Goal: Task Accomplishment & Management: Complete application form

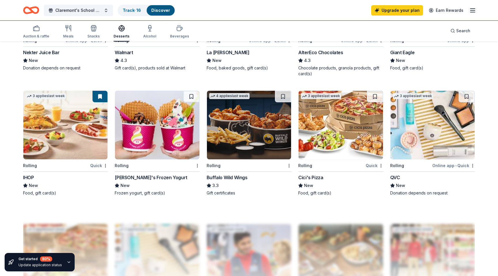
scroll to position [414, 0]
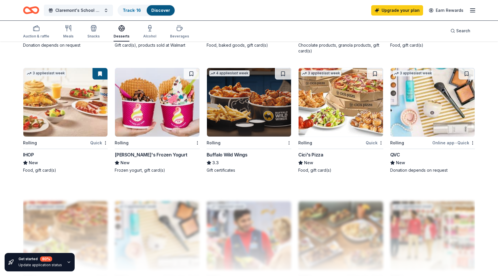
click at [256, 117] on img at bounding box center [249, 102] width 84 height 69
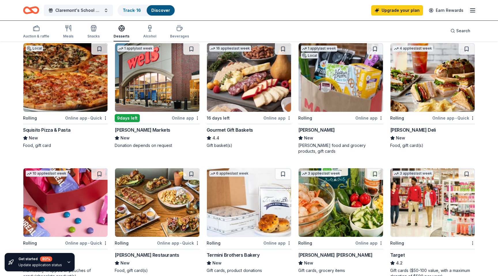
scroll to position [0, 0]
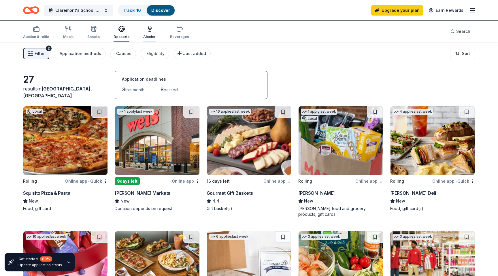
click at [149, 32] on icon "button" at bounding box center [150, 32] width 2 height 0
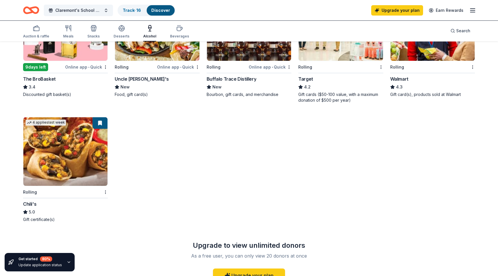
scroll to position [258, 0]
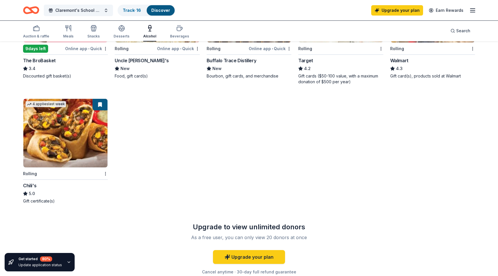
click at [85, 138] on img at bounding box center [65, 133] width 84 height 69
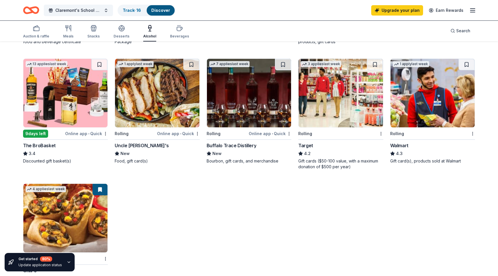
scroll to position [0, 0]
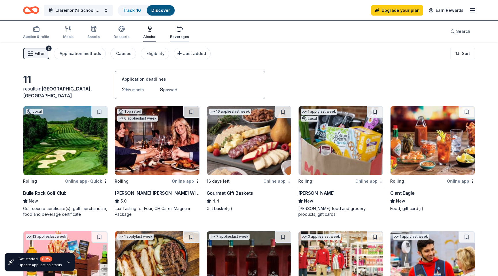
click at [182, 30] on div "button" at bounding box center [179, 28] width 19 height 7
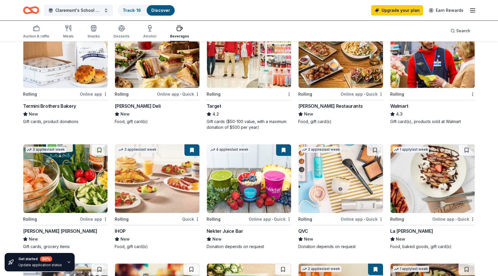
scroll to position [268, 0]
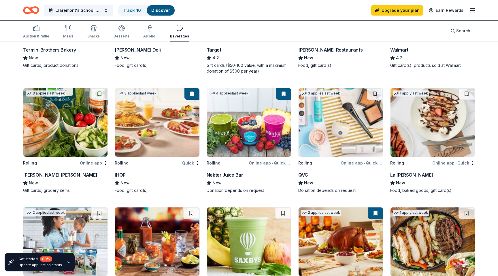
click at [149, 124] on img at bounding box center [157, 122] width 84 height 69
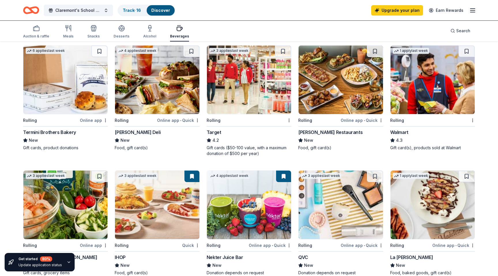
scroll to position [0, 0]
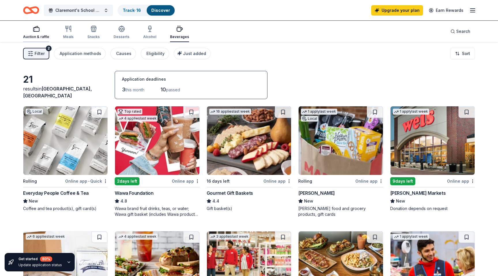
click at [40, 29] on div "button" at bounding box center [36, 28] width 26 height 7
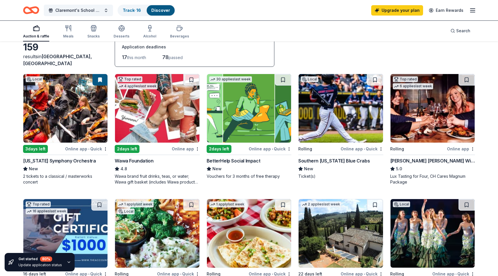
scroll to position [27, 0]
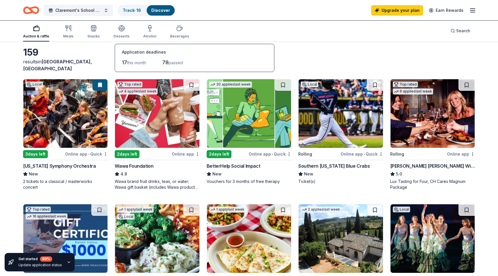
click at [254, 104] on img at bounding box center [249, 113] width 84 height 69
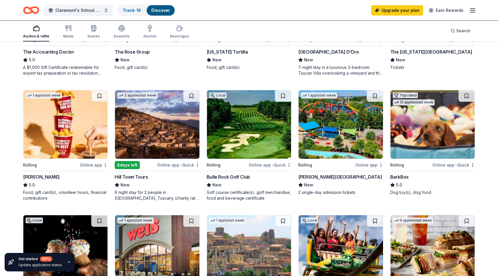
scroll to position [62, 0]
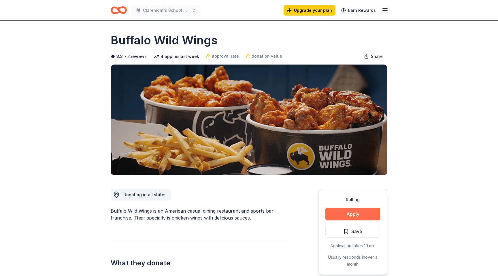
click at [353, 216] on button "Apply" at bounding box center [353, 214] width 55 height 13
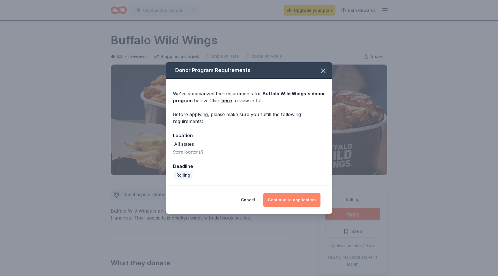
click at [291, 201] on button "Continue to application" at bounding box center [291, 200] width 57 height 14
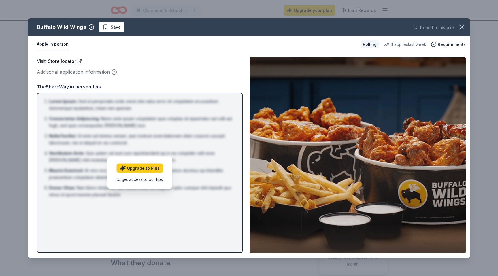
click at [243, 159] on div "Visit : Store locator Additional application information Visit : Store locator …" at bounding box center [249, 155] width 443 height 205
click at [179, 144] on li "Nulla Facilisi : Ut enim ad minima veniam, quis nostrum exercitationem ullam co…" at bounding box center [141, 140] width 185 height 14
click at [115, 73] on icon "button" at bounding box center [114, 72] width 6 height 6
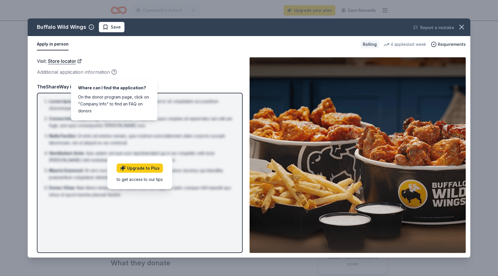
click at [95, 64] on div "Visit : Store locator" at bounding box center [140, 60] width 206 height 7
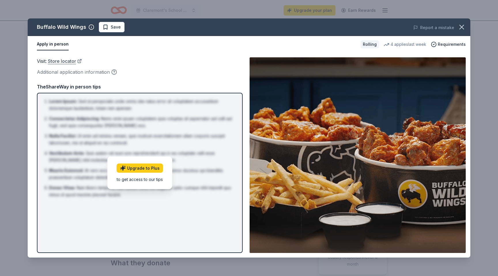
click at [69, 63] on link "Store locator" at bounding box center [65, 60] width 34 height 7
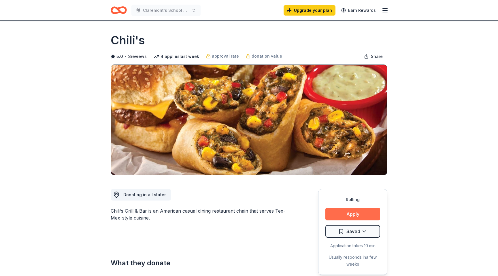
click at [353, 213] on button "Apply" at bounding box center [353, 214] width 55 height 13
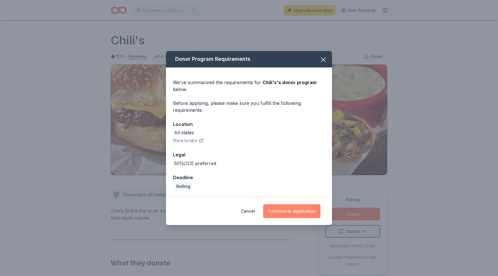
click at [278, 211] on button "Continue to application" at bounding box center [291, 211] width 57 height 14
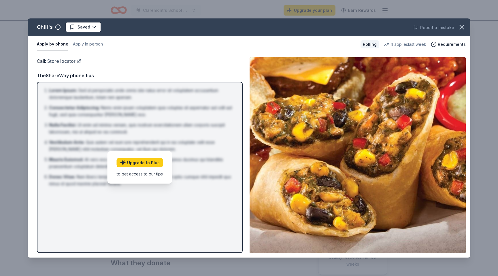
click at [61, 61] on link "Store locator" at bounding box center [64, 60] width 34 height 7
click at [462, 28] on icon "button" at bounding box center [462, 27] width 4 height 4
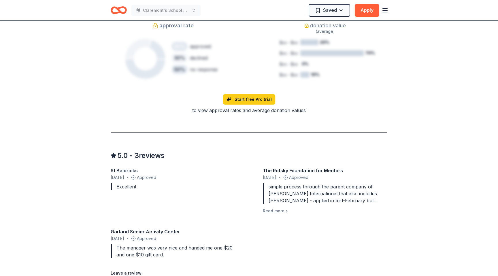
scroll to position [429, 0]
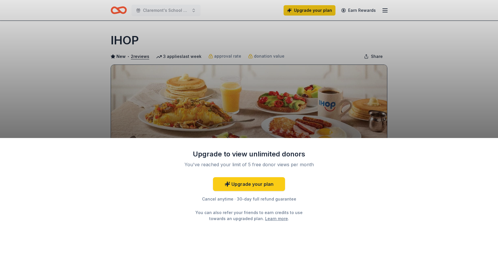
click at [317, 199] on div "Cancel anytime · 30-day full refund guarantee" at bounding box center [249, 199] width 150 height 7
